Goal: Task Accomplishment & Management: Use online tool/utility

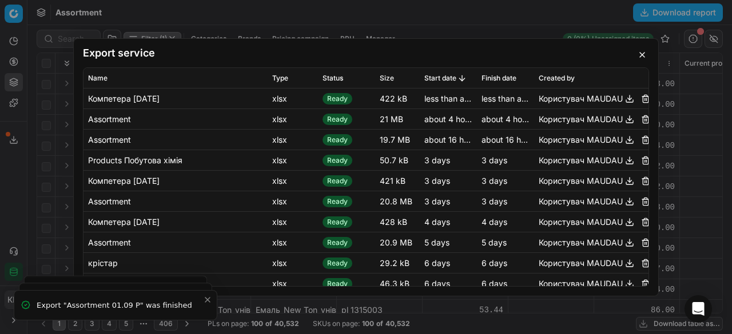
click at [636, 53] on button "button" at bounding box center [642, 55] width 14 height 14
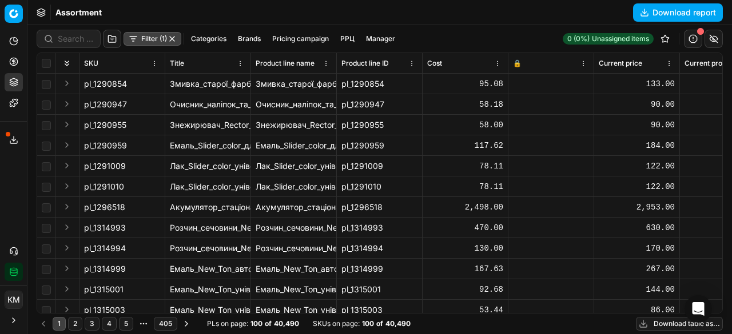
click at [668, 324] on button "Download table as..." at bounding box center [679, 324] width 87 height 14
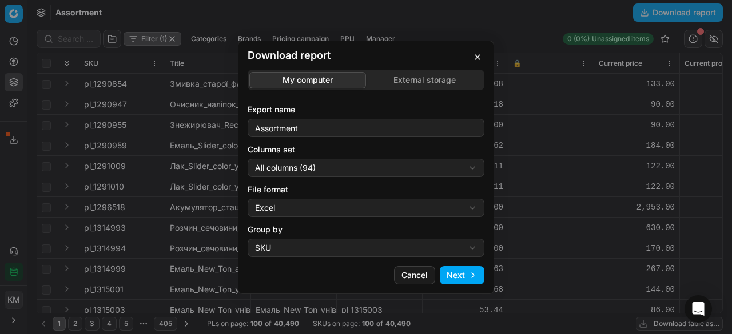
click at [465, 277] on button "Next" at bounding box center [462, 275] width 45 height 18
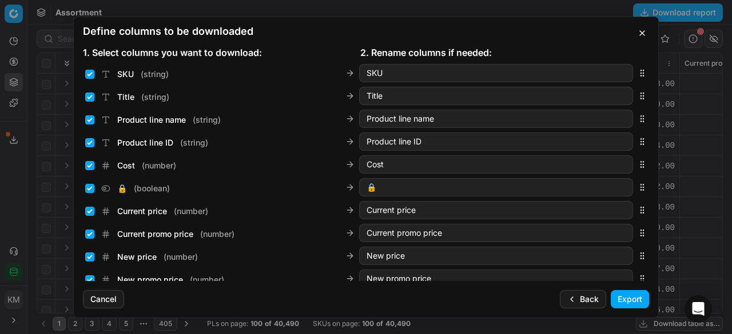
drag, startPoint x: 627, startPoint y: 299, endPoint x: 592, endPoint y: 324, distance: 42.2
click at [627, 299] on button "Export" at bounding box center [630, 299] width 38 height 18
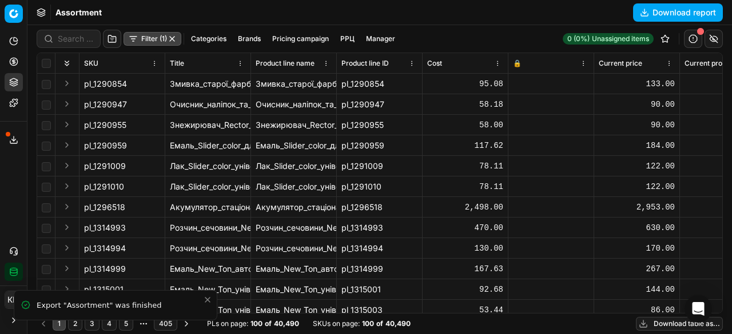
click at [15, 140] on icon at bounding box center [13, 139] width 9 height 9
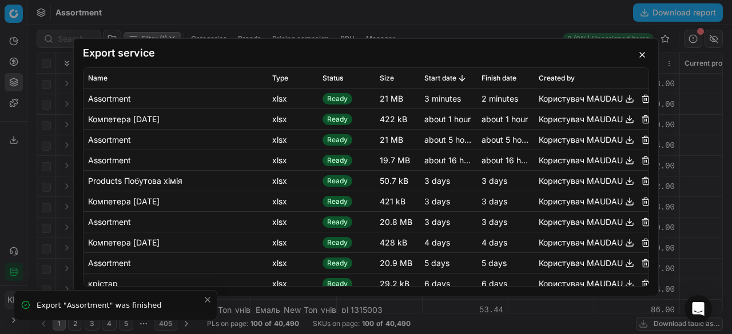
click at [613, 100] on div "Користувач MAUDAU" at bounding box center [591, 98] width 105 height 14
click at [623, 100] on button "button" at bounding box center [630, 98] width 14 height 14
click at [643, 58] on button "button" at bounding box center [642, 55] width 14 height 14
